Goal: Navigation & Orientation: Find specific page/section

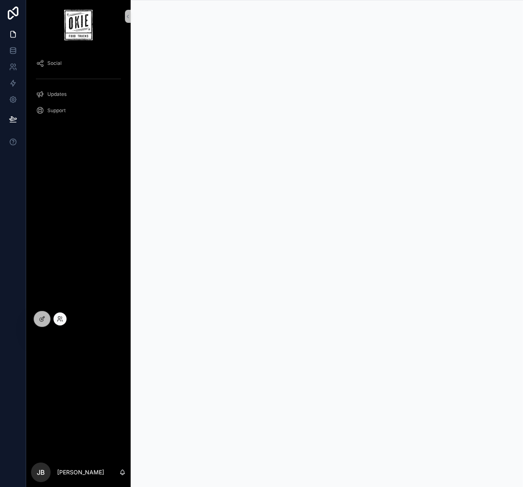
click at [64, 318] on div at bounding box center [59, 318] width 13 height 13
click at [58, 318] on icon at bounding box center [60, 319] width 7 height 7
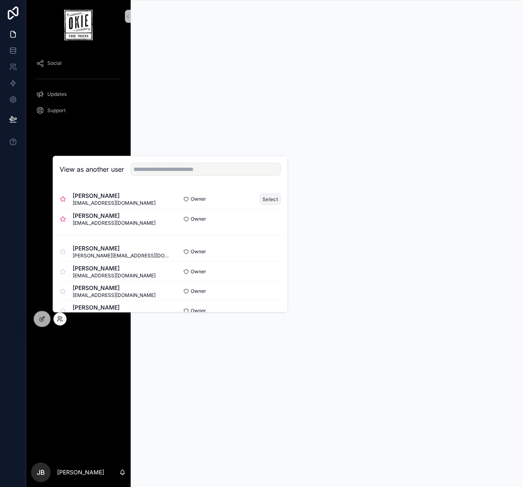
click at [268, 195] on button "Select" at bounding box center [269, 199] width 21 height 12
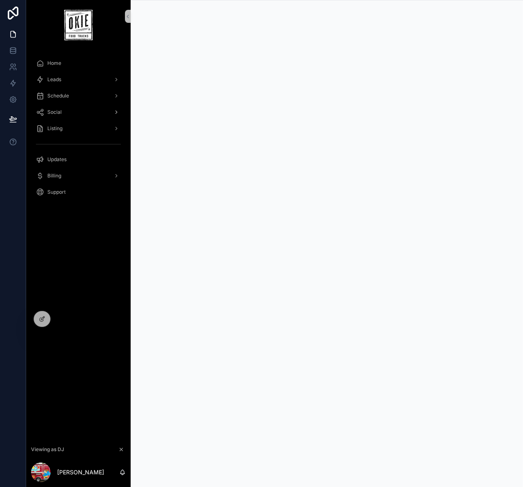
click at [75, 113] on div "Social" at bounding box center [78, 112] width 85 height 13
click at [62, 77] on div "Leads" at bounding box center [78, 79] width 85 height 13
click at [66, 62] on div "Home" at bounding box center [78, 63] width 85 height 13
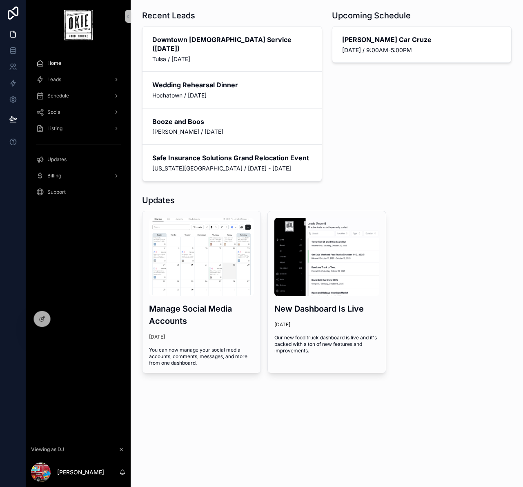
click at [66, 76] on div "Leads" at bounding box center [78, 79] width 85 height 13
